Goal: Information Seeking & Learning: Learn about a topic

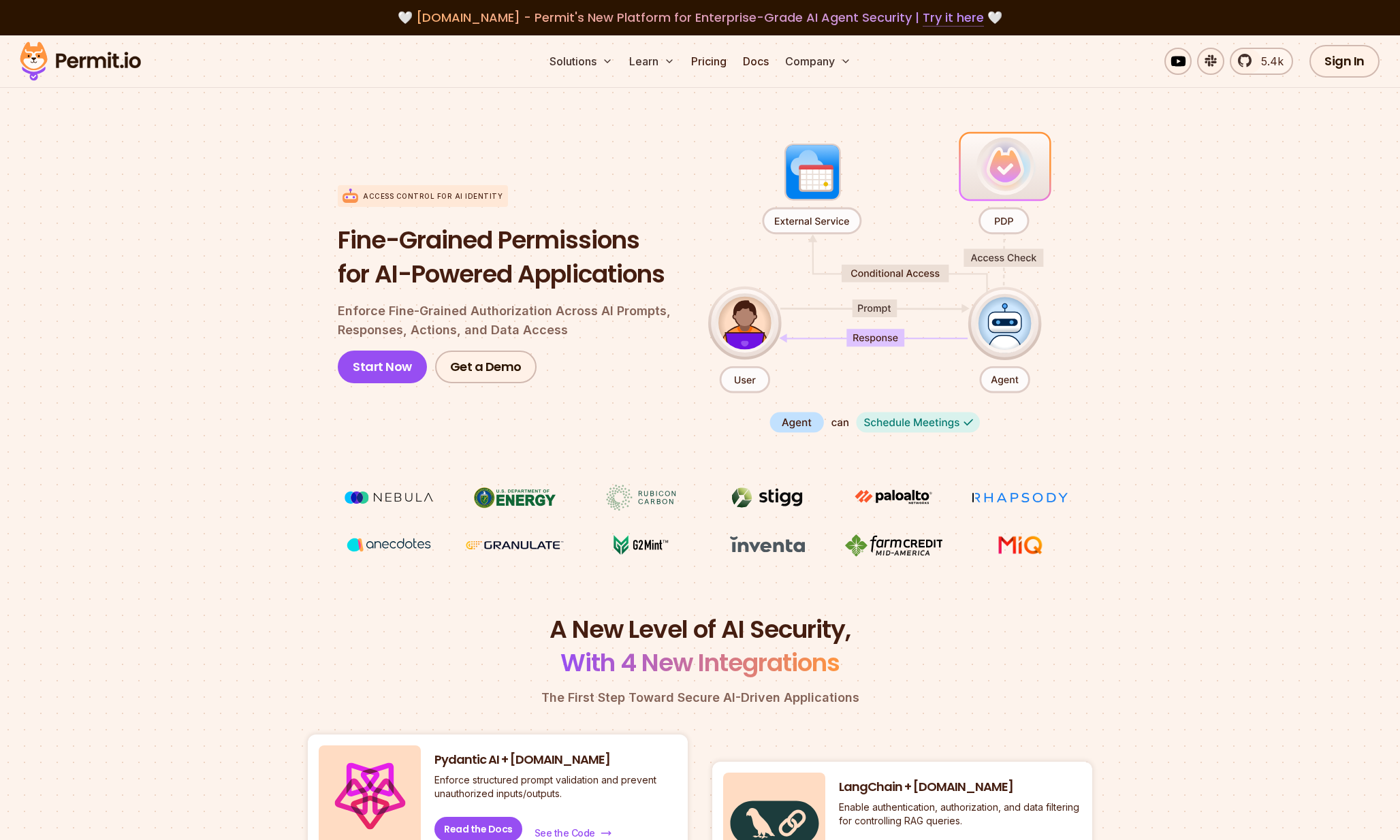
click at [952, 21] on link "Try it here" at bounding box center [953, 18] width 61 height 18
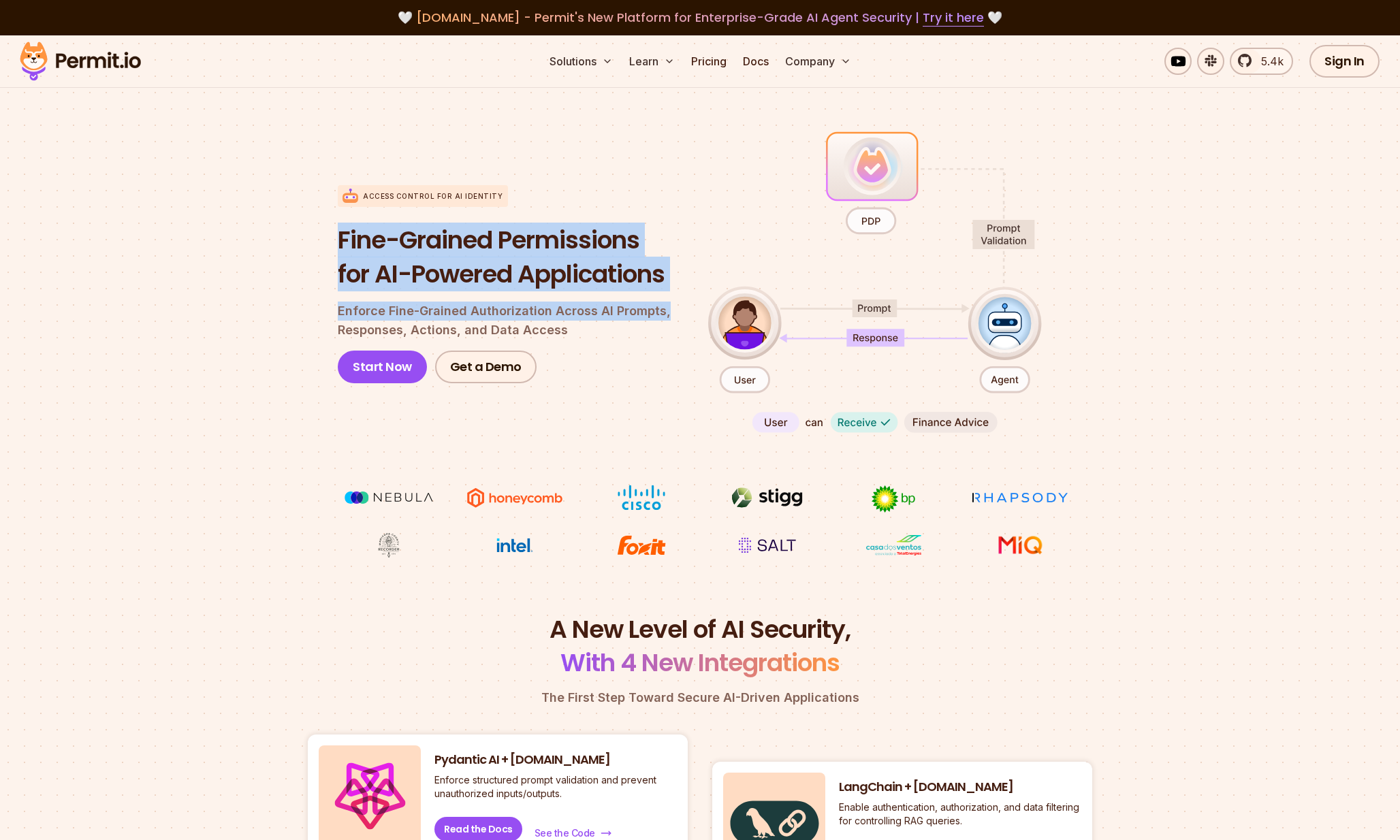
drag, startPoint x: 318, startPoint y: 240, endPoint x: 671, endPoint y: 312, distance: 360.3
click at [671, 312] on section "Access control for AI Identity Fine-Grained Permissions for AI-Powered Applicat…" at bounding box center [700, 343] width 1400 height 540
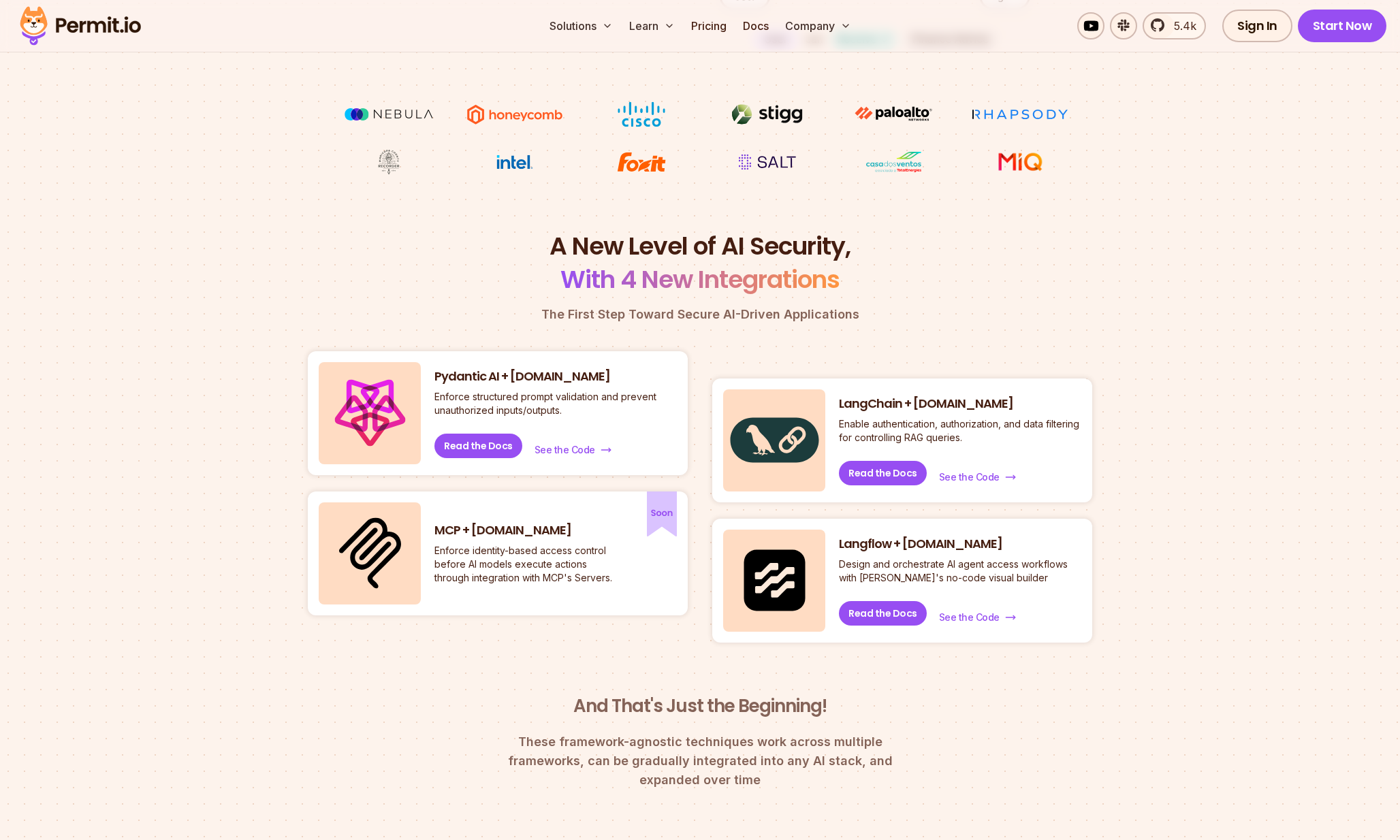
scroll to position [396, 0]
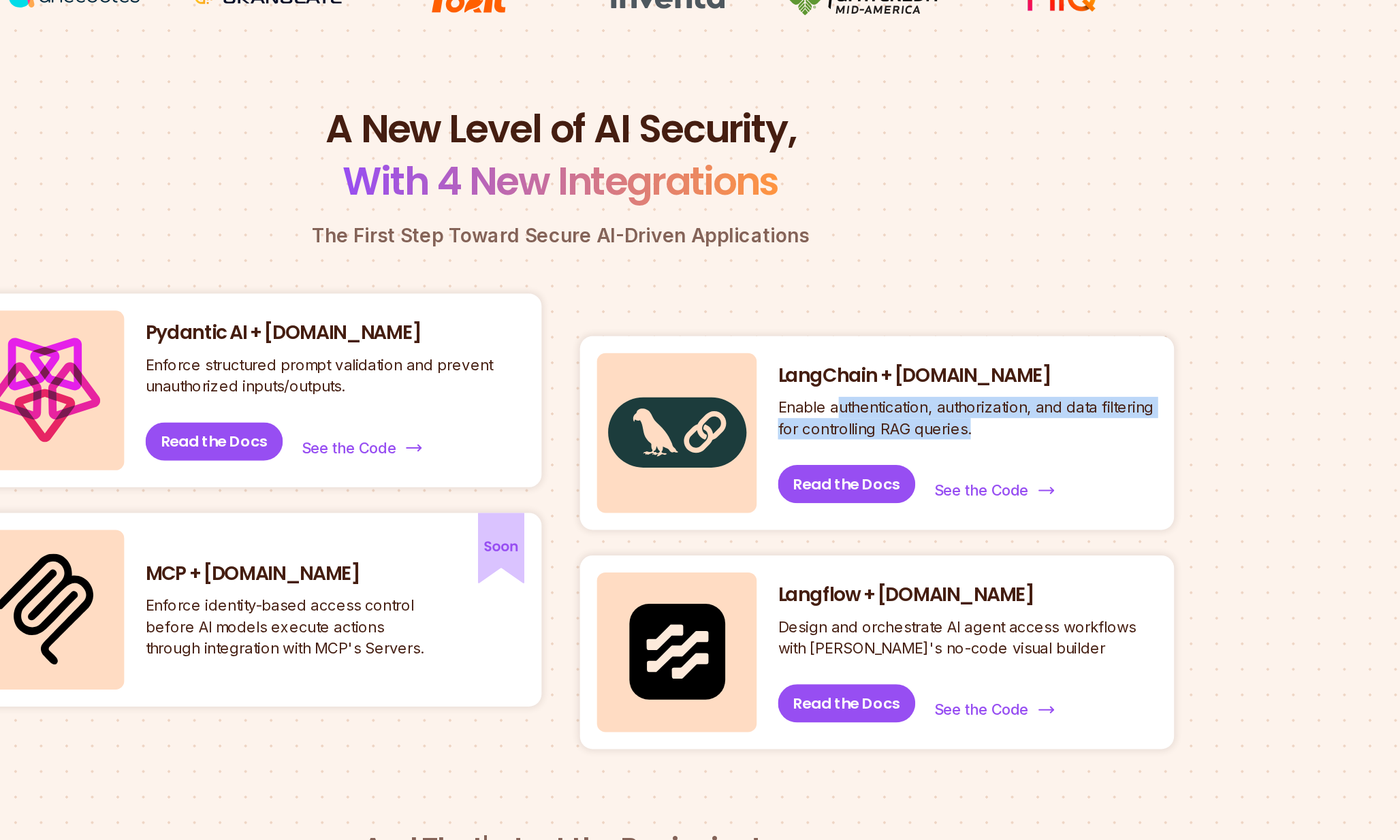
drag, startPoint x: 878, startPoint y: 412, endPoint x: 1012, endPoint y: 424, distance: 134.5
click at [1012, 425] on p "Enable authentication, authorization, and data filtering for controlling RAG qu…" at bounding box center [961, 418] width 243 height 28
click at [970, 417] on p "Enable authentication, authorization, and data filtering for controlling RAG qu…" at bounding box center [961, 418] width 243 height 28
